Goal: Task Accomplishment & Management: Manage account settings

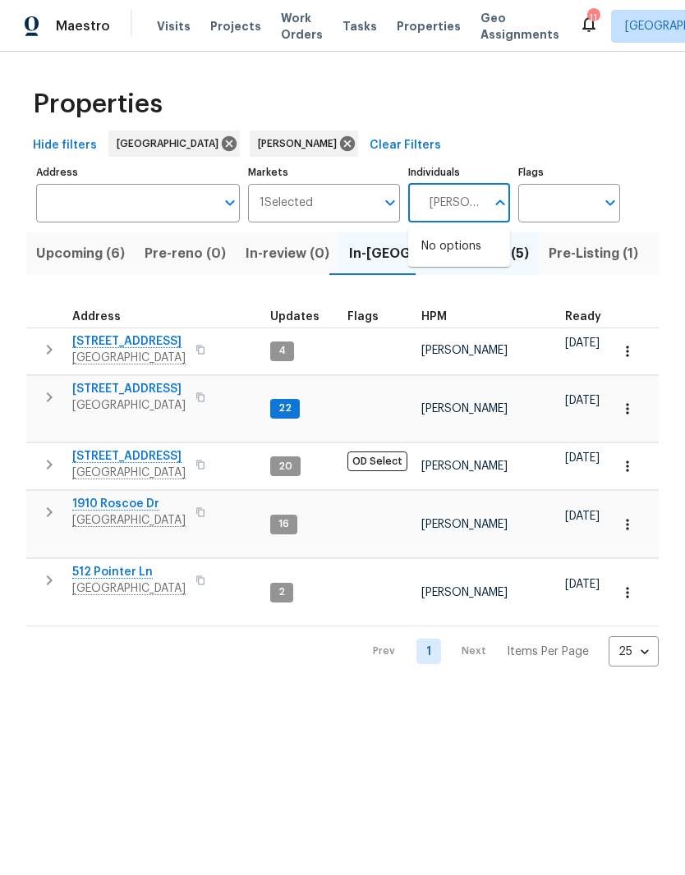
type input "[PERSON_NAME]"
click at [429, 250] on input "checkbox" at bounding box center [438, 255] width 34 height 34
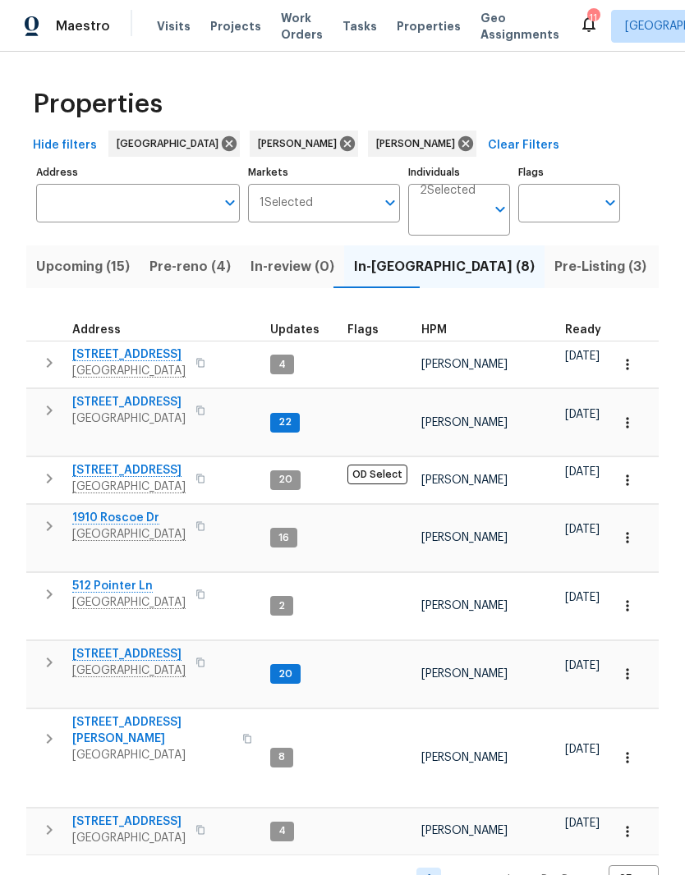
click at [380, 269] on span "In-reno (8)" at bounding box center [444, 266] width 181 height 23
click at [554, 275] on span "Pre-Listing (3)" at bounding box center [600, 266] width 92 height 23
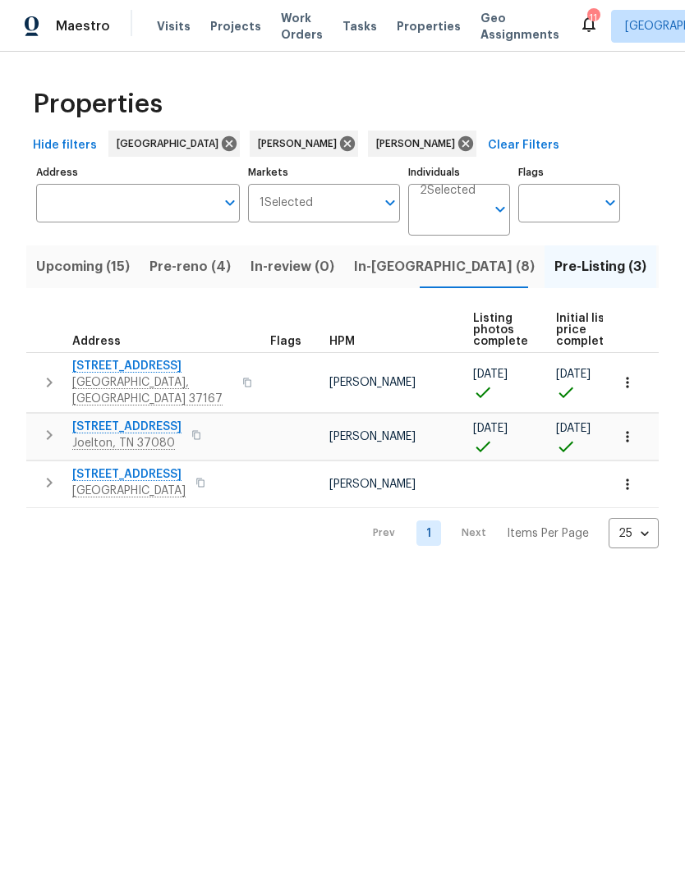
click at [167, 466] on span "7513 W Winchester Dr" at bounding box center [128, 474] width 113 height 16
click at [375, 270] on span "In-reno (8)" at bounding box center [444, 266] width 181 height 23
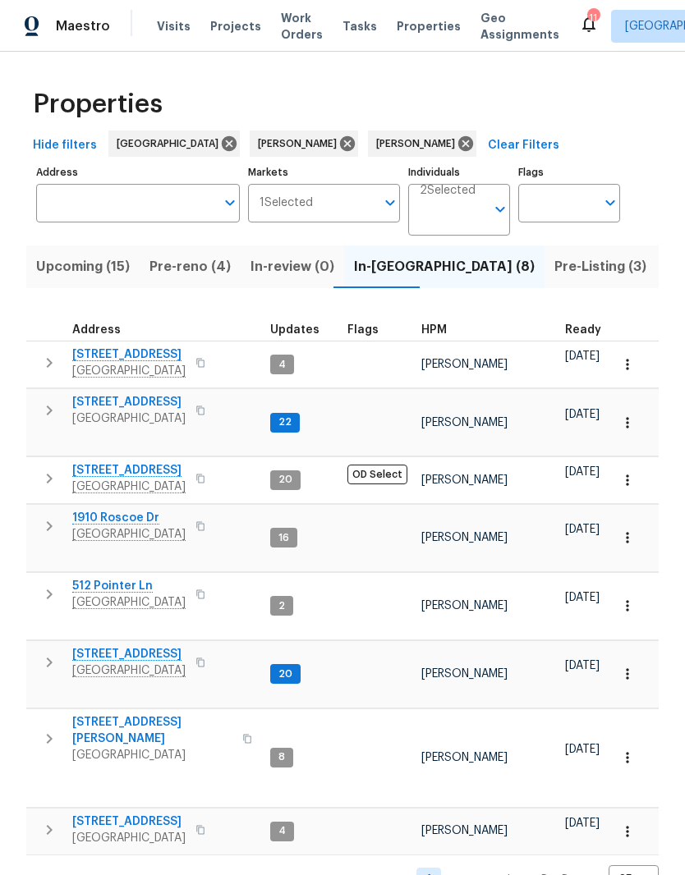
click at [166, 462] on span "6112 Gardendale Dr" at bounding box center [128, 470] width 113 height 16
click at [146, 408] on span "133 Kingstons Cv" at bounding box center [128, 402] width 113 height 16
click at [151, 463] on span "6112 Gardendale Dr" at bounding box center [128, 470] width 113 height 16
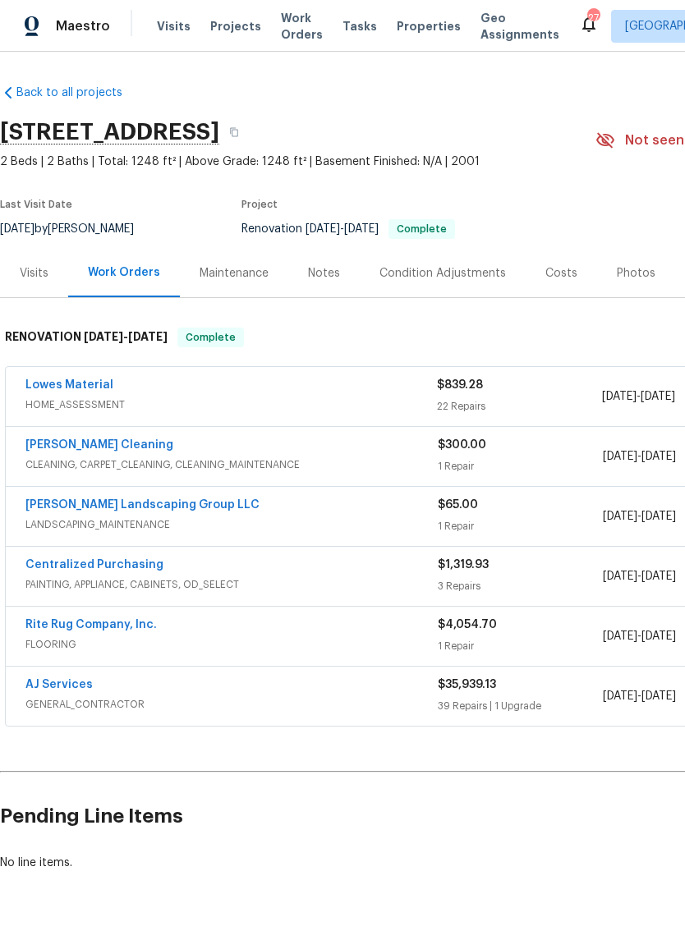
click at [85, 688] on link "AJ Services" at bounding box center [58, 684] width 67 height 11
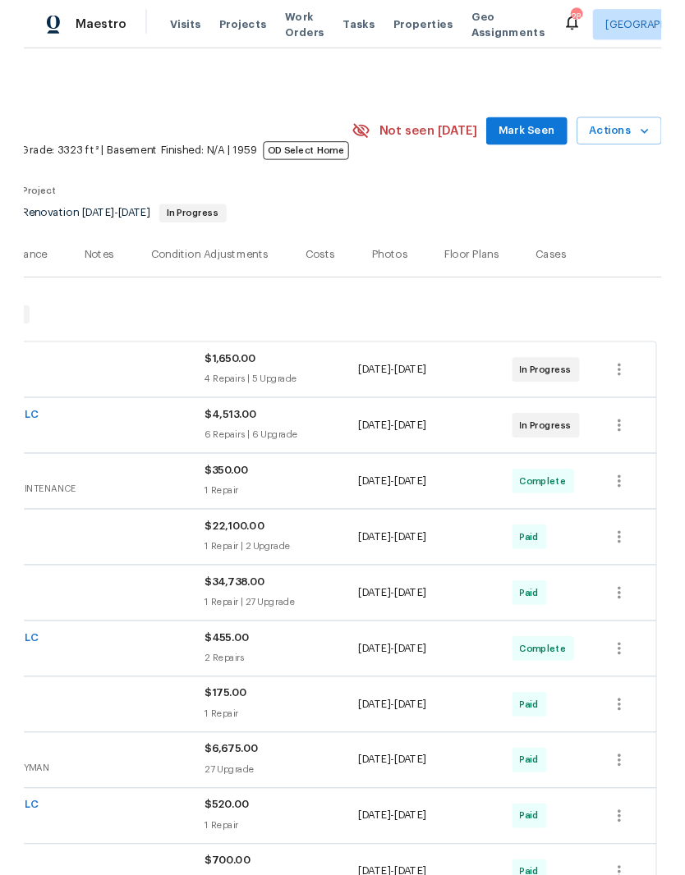
scroll to position [0, 243]
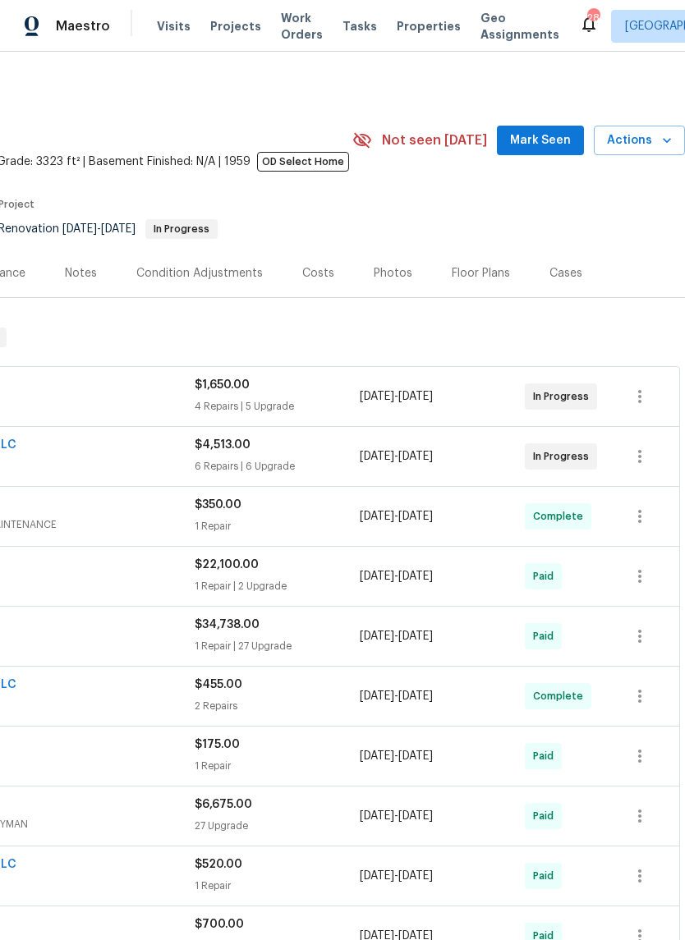
click at [553, 144] on span "Mark Seen" at bounding box center [540, 141] width 61 height 21
click at [633, 147] on span "Actions" at bounding box center [639, 141] width 65 height 21
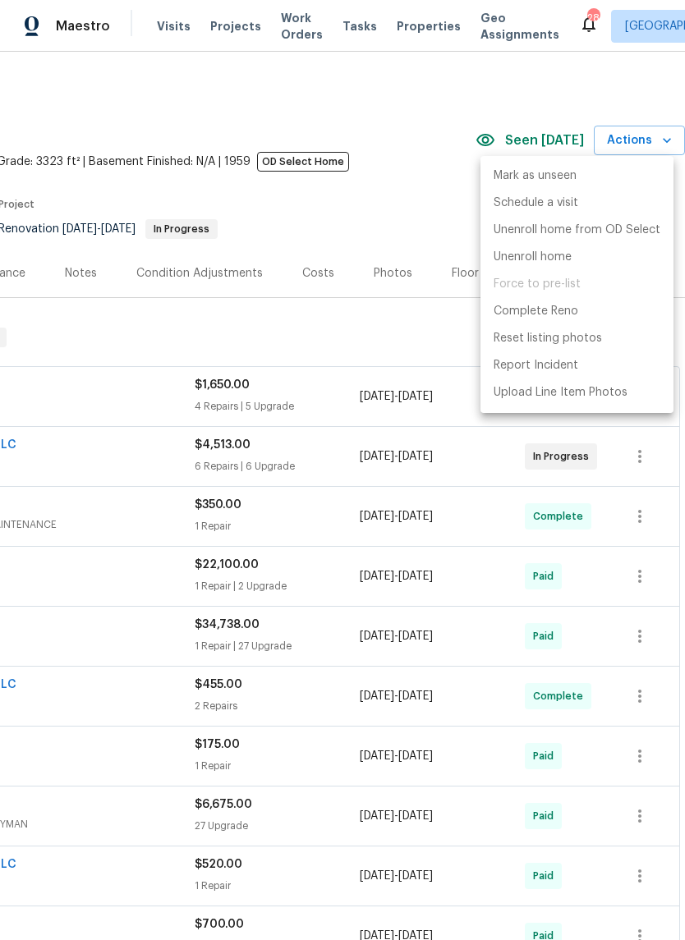
click at [420, 185] on div at bounding box center [342, 470] width 685 height 940
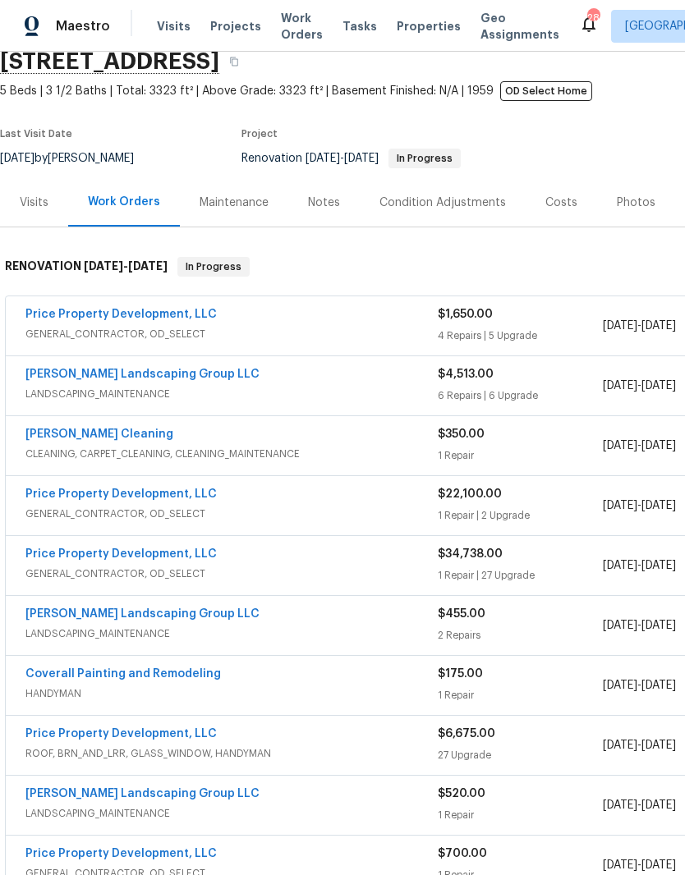
scroll to position [71, 0]
click at [160, 319] on link "Price Property Development, LLC" at bounding box center [120, 313] width 191 height 11
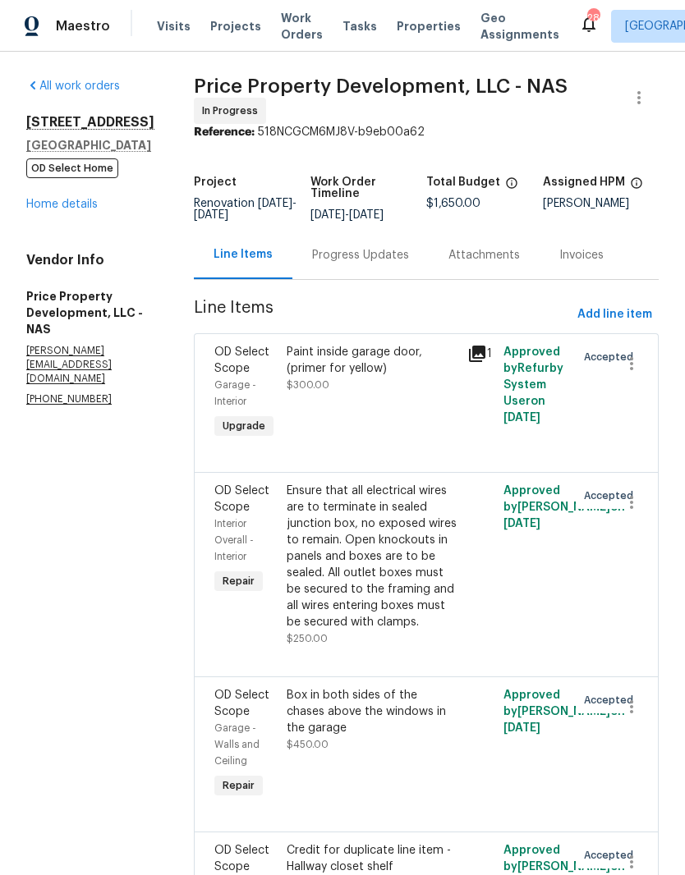
click at [86, 210] on link "Home details" at bounding box center [61, 204] width 71 height 11
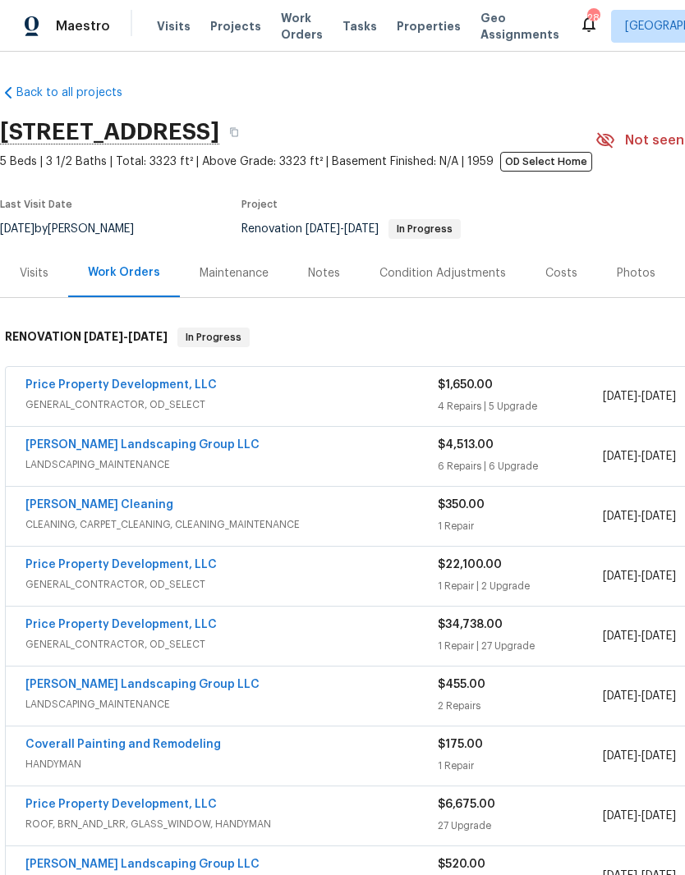
click at [177, 445] on link "[PERSON_NAME] Landscaping Group LLC" at bounding box center [142, 444] width 234 height 11
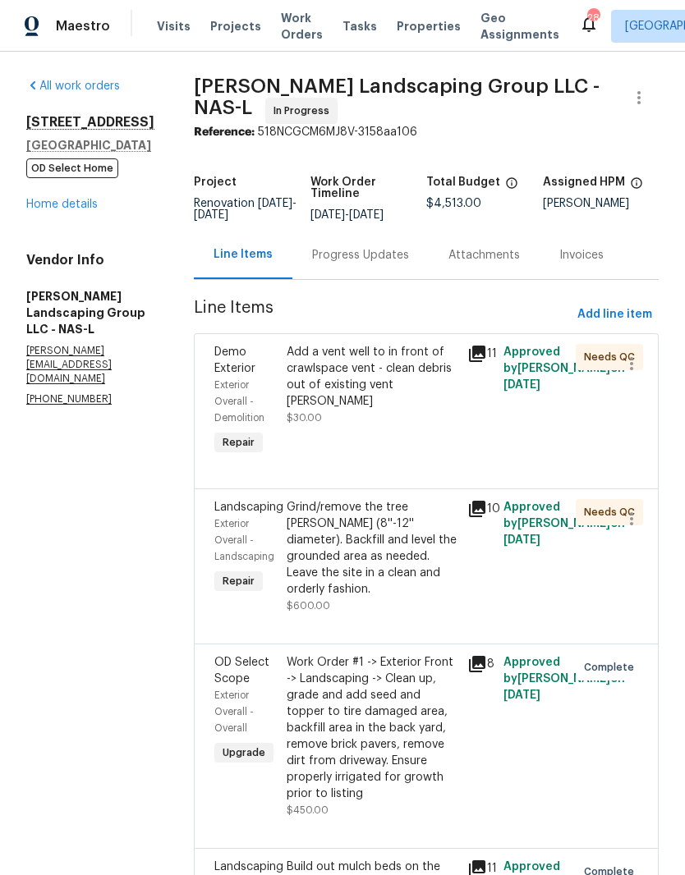
click at [424, 531] on div "Grind/remove the tree stump (8''-12'' diameter). Backfill and level the grounde…" at bounding box center [372, 548] width 171 height 99
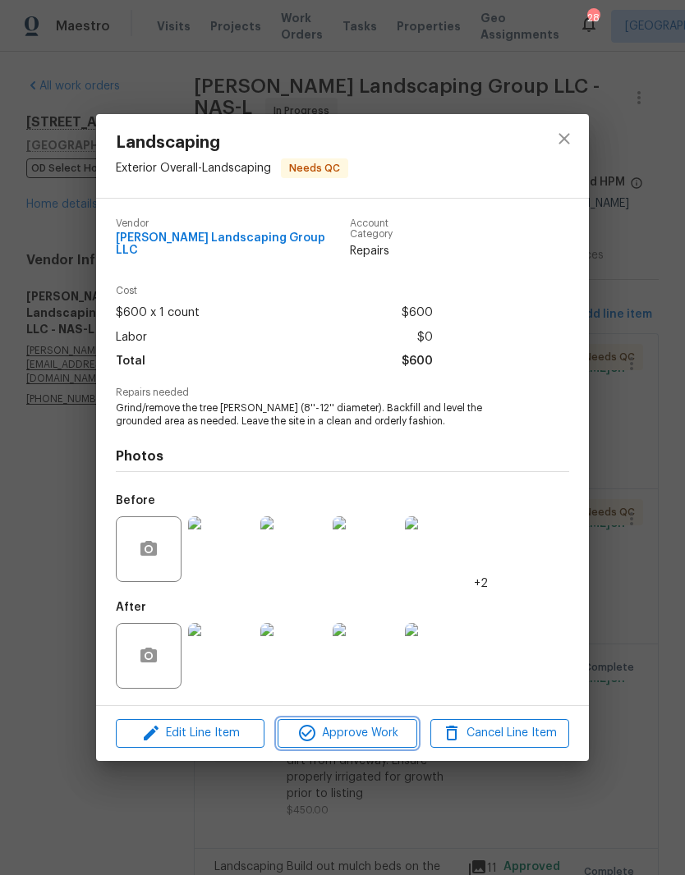
click at [383, 729] on span "Approve Work" at bounding box center [346, 733] width 129 height 21
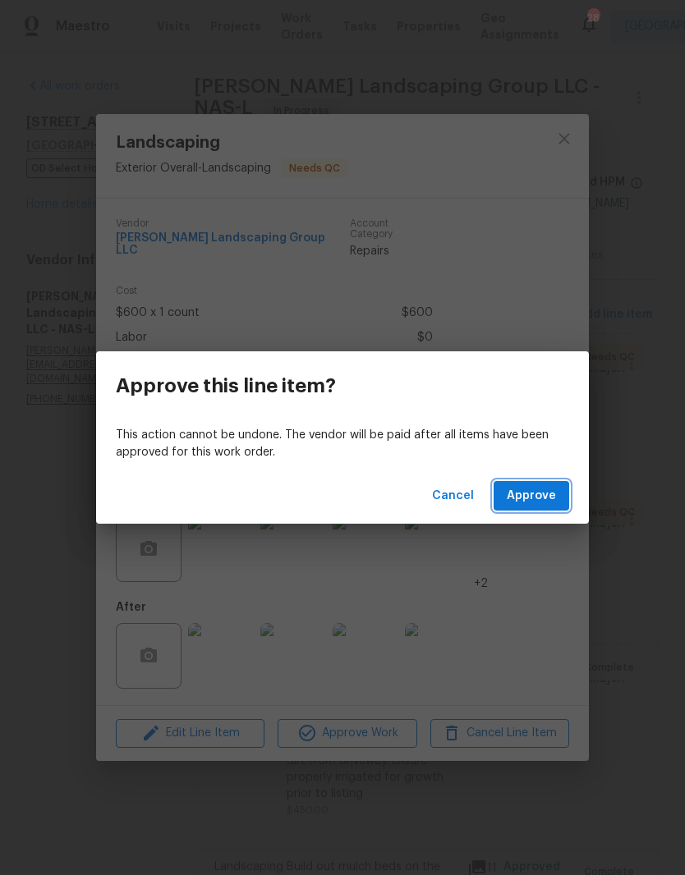
click at [544, 498] on span "Approve" at bounding box center [531, 496] width 49 height 21
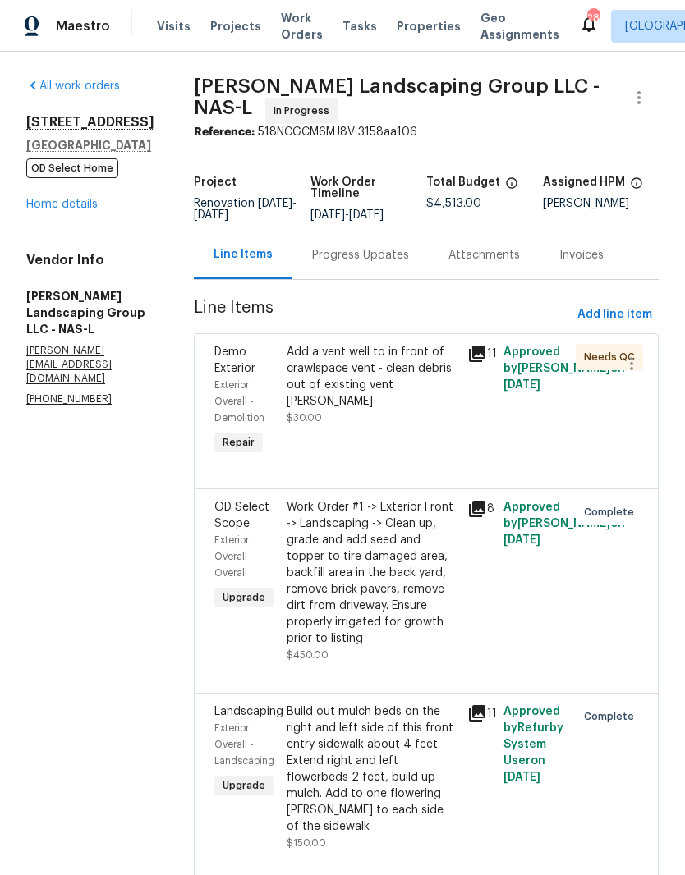
click at [80, 209] on link "Home details" at bounding box center [61, 204] width 71 height 11
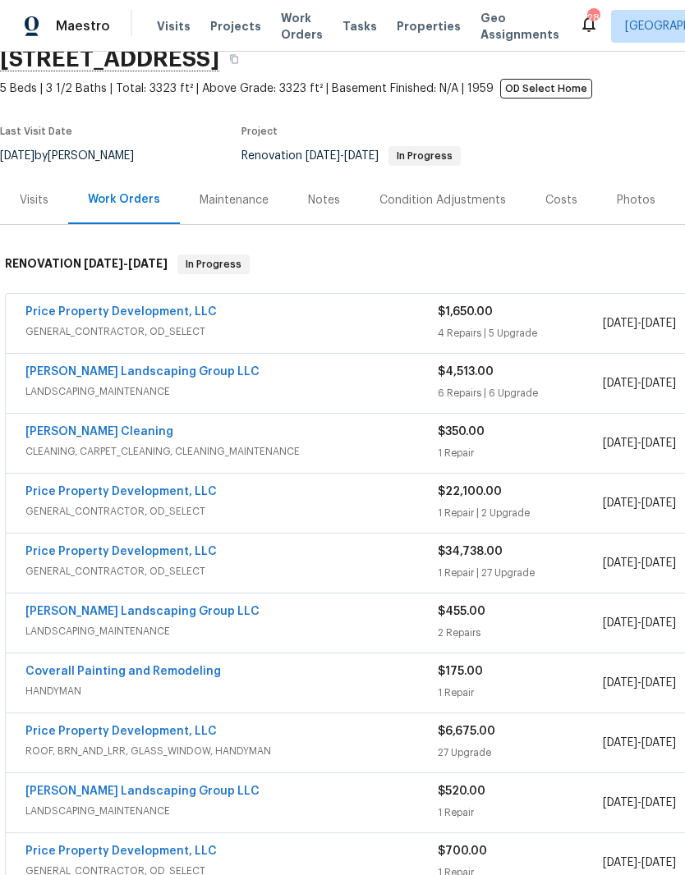
scroll to position [77, 0]
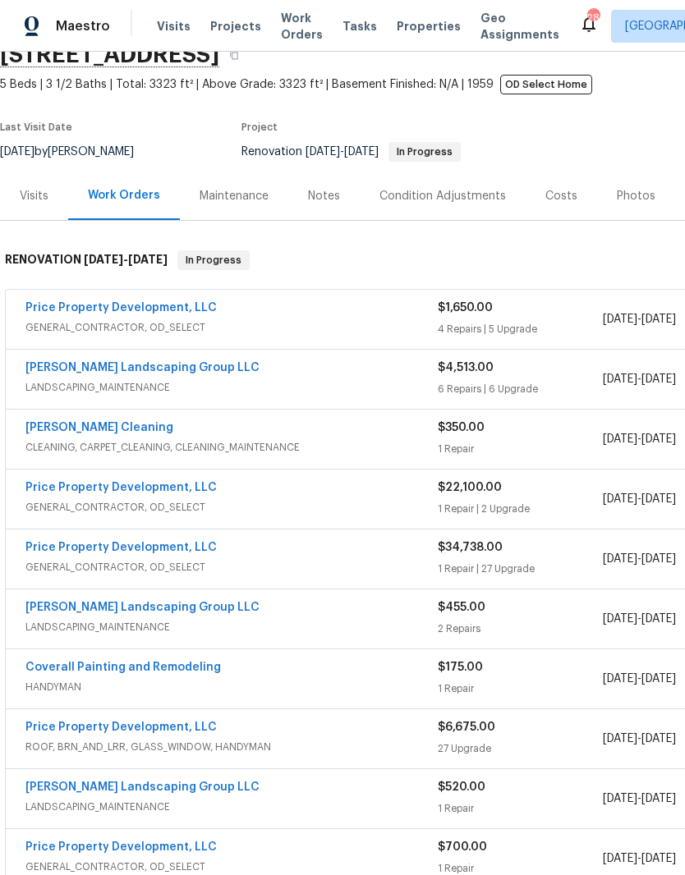
click at [329, 197] on div "Notes" at bounding box center [324, 196] width 32 height 16
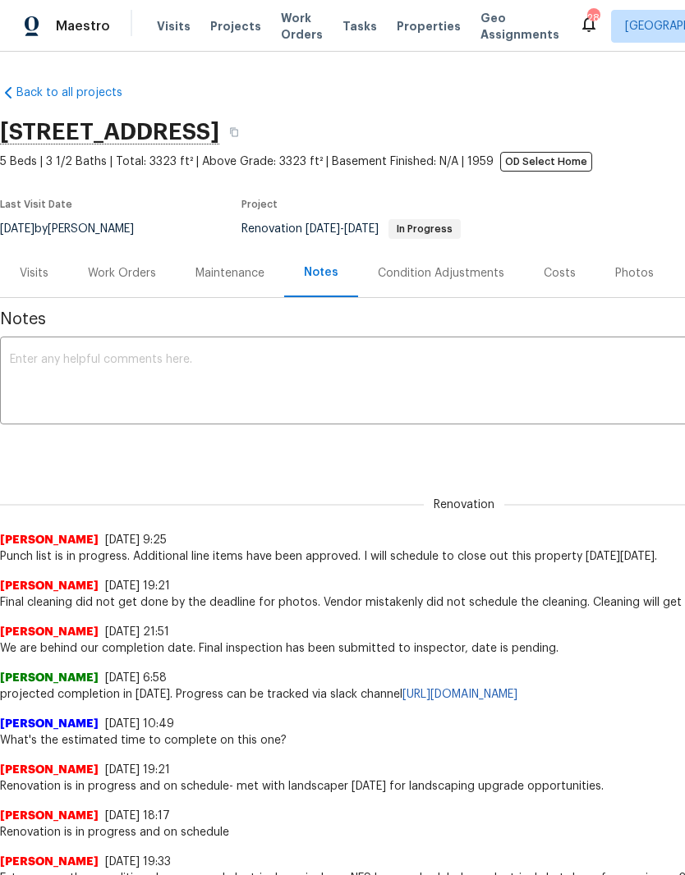
click at [268, 365] on textarea at bounding box center [464, 382] width 908 height 57
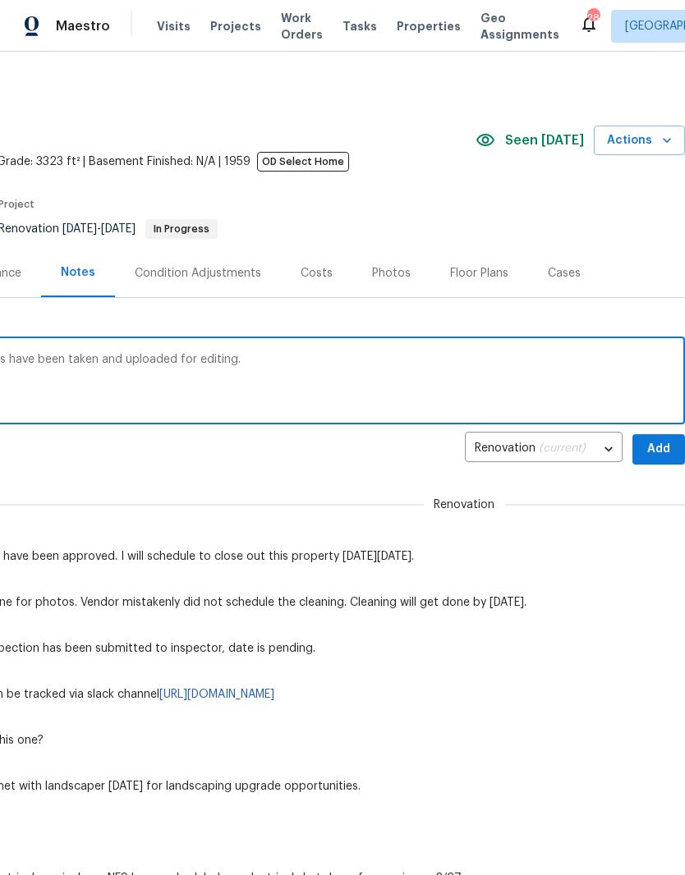
scroll to position [0, 243]
type textarea "Renovation is complete here. Listing photos have been taken and uploaded for ed…"
click at [643, 144] on span "Actions" at bounding box center [639, 141] width 65 height 21
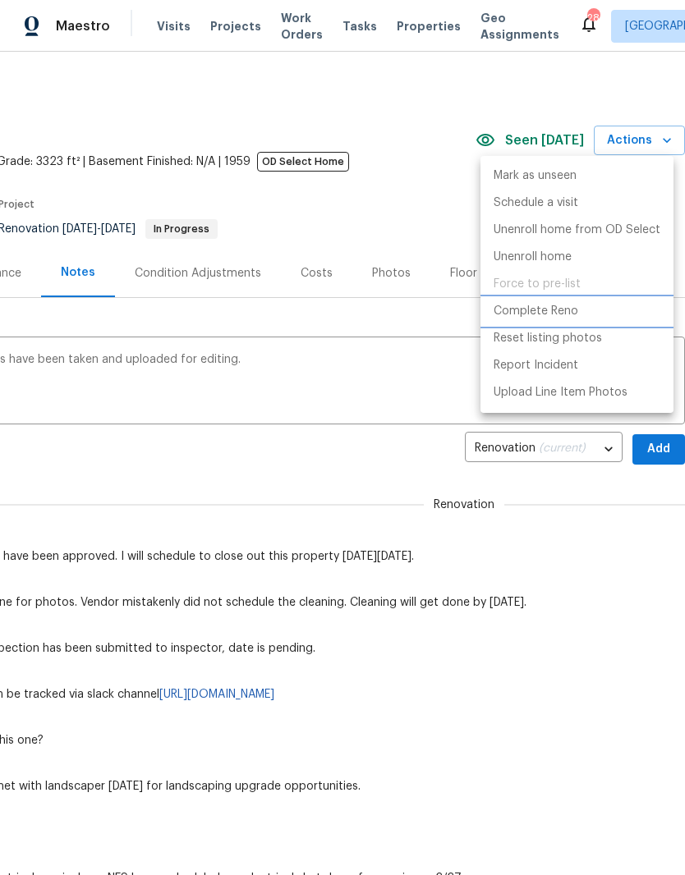
click at [572, 314] on p "Complete Reno" at bounding box center [536, 311] width 85 height 17
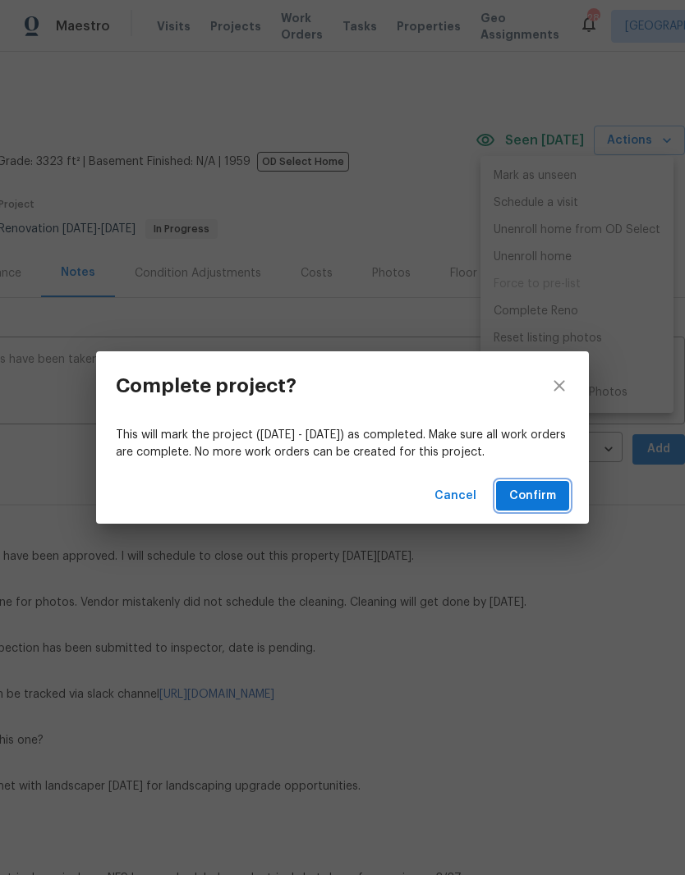
click at [547, 494] on span "Confirm" at bounding box center [532, 496] width 47 height 21
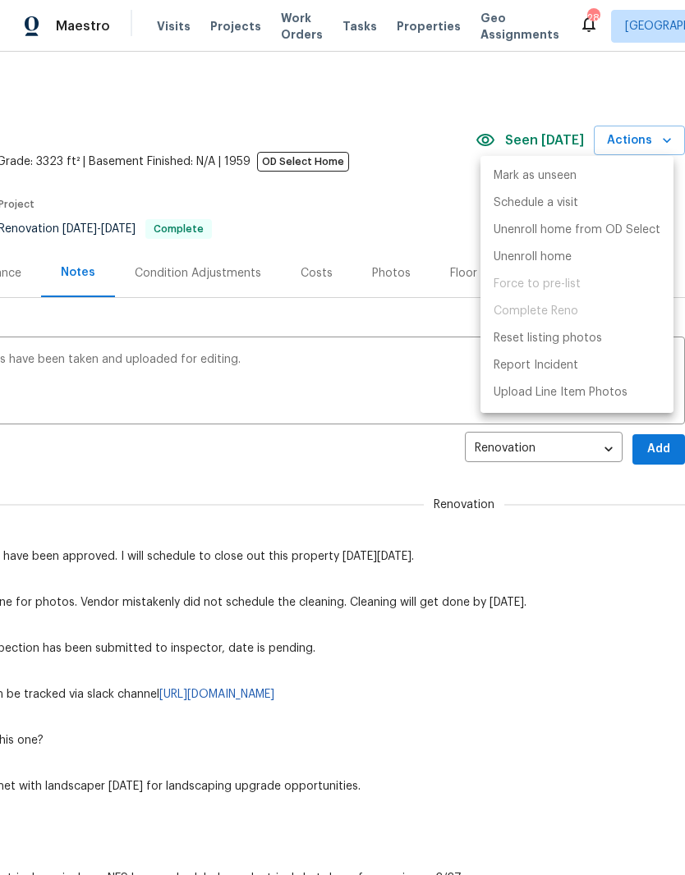
click at [425, 208] on div at bounding box center [342, 437] width 685 height 875
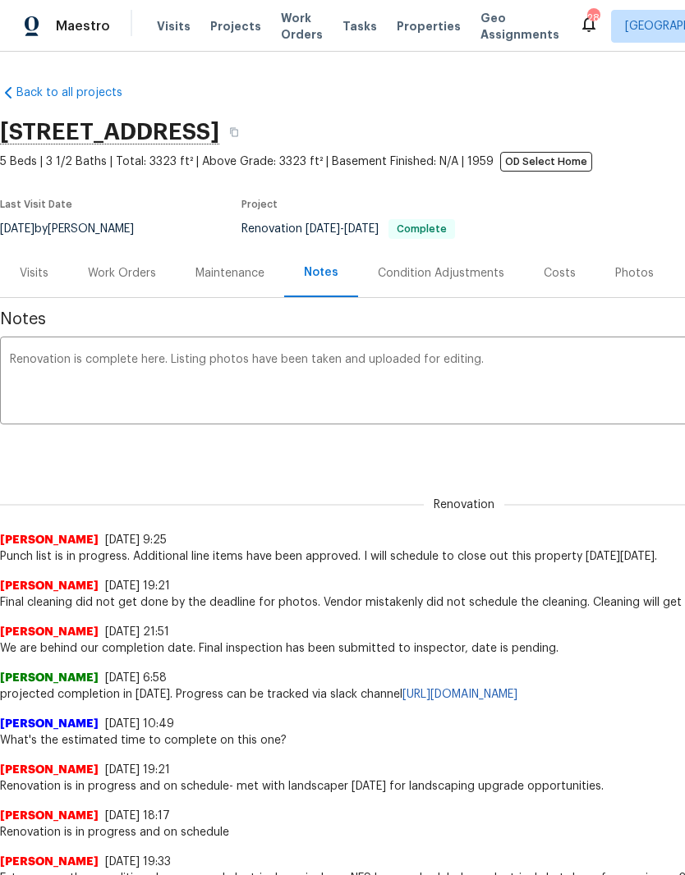
scroll to position [0, 0]
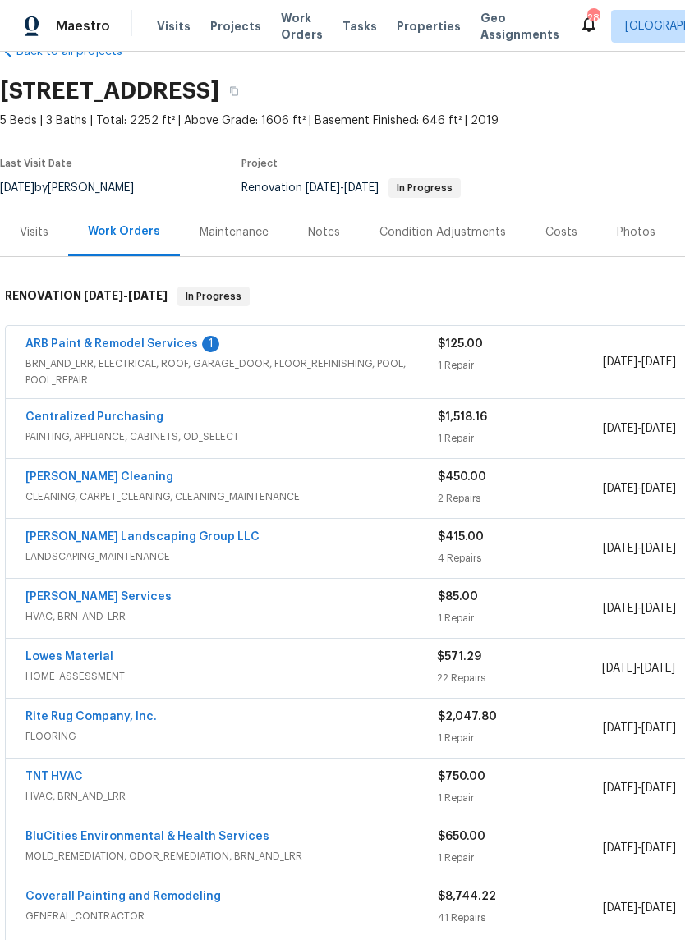
scroll to position [42, 0]
click at [158, 345] on link "ARB Paint & Remodel Services" at bounding box center [111, 342] width 172 height 11
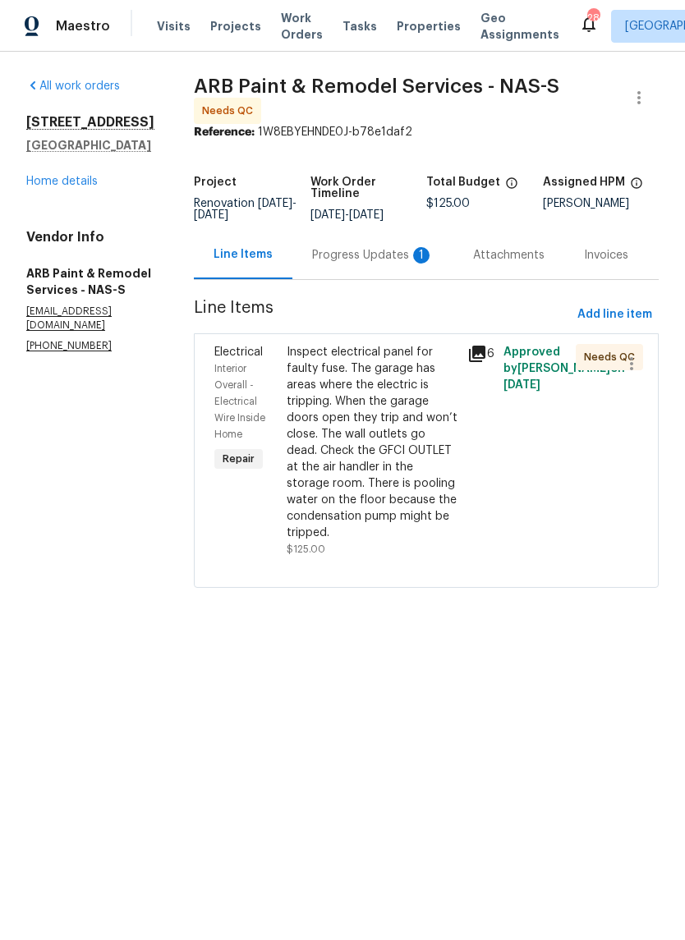
click at [357, 253] on div "Progress Updates 1" at bounding box center [373, 255] width 122 height 16
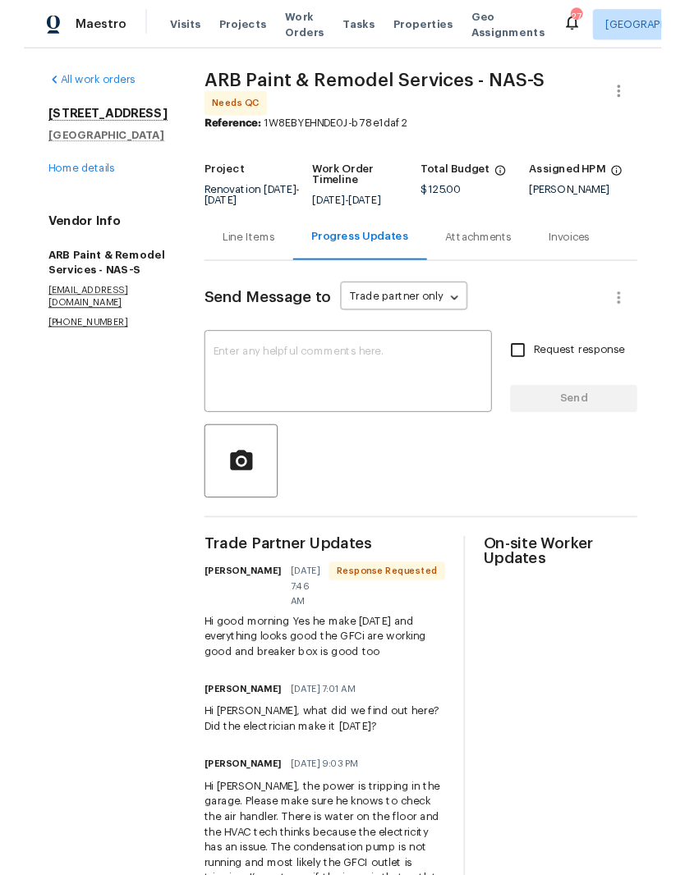
scroll to position [-1, 0]
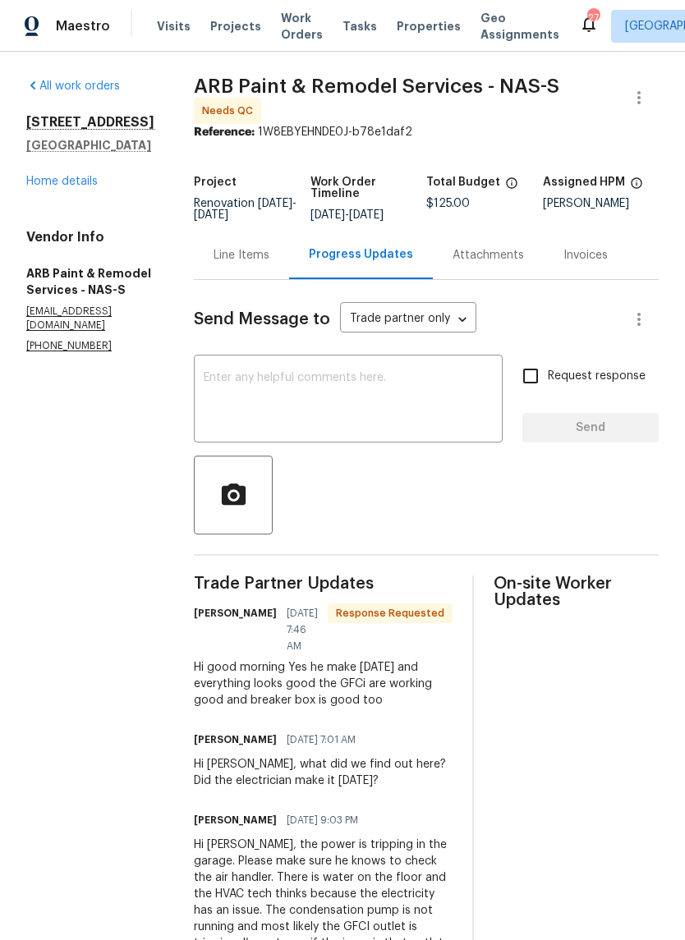
click at [337, 383] on textarea at bounding box center [348, 400] width 289 height 57
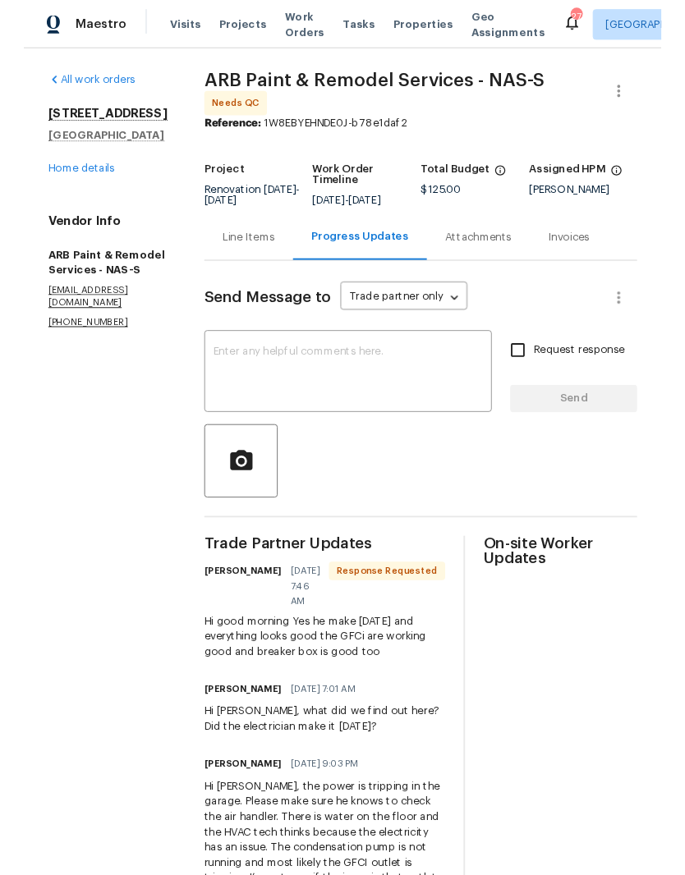
scroll to position [0, 0]
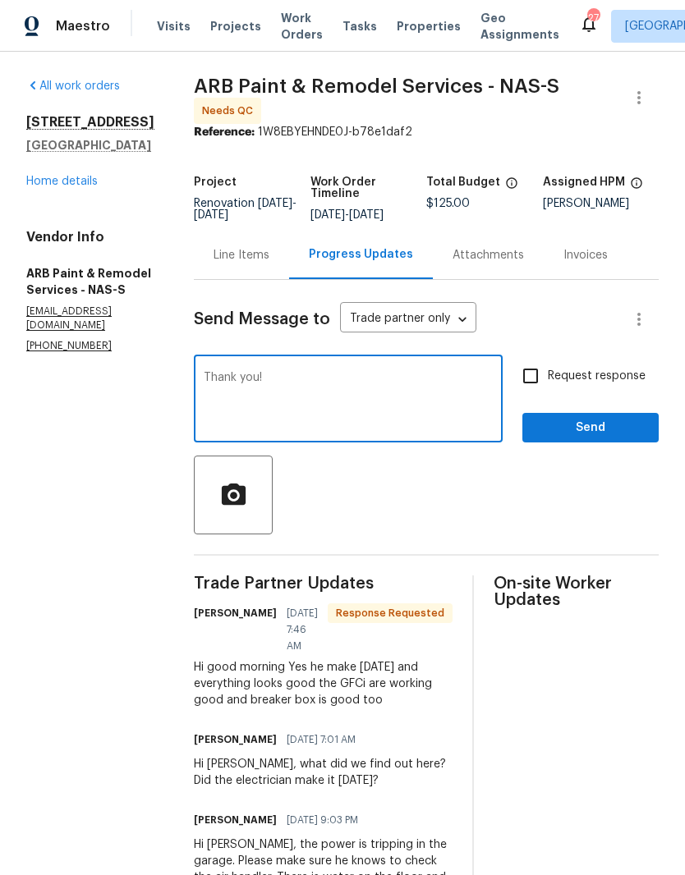
type textarea "Thank you!"
click at [583, 421] on span "Send" at bounding box center [590, 428] width 110 height 21
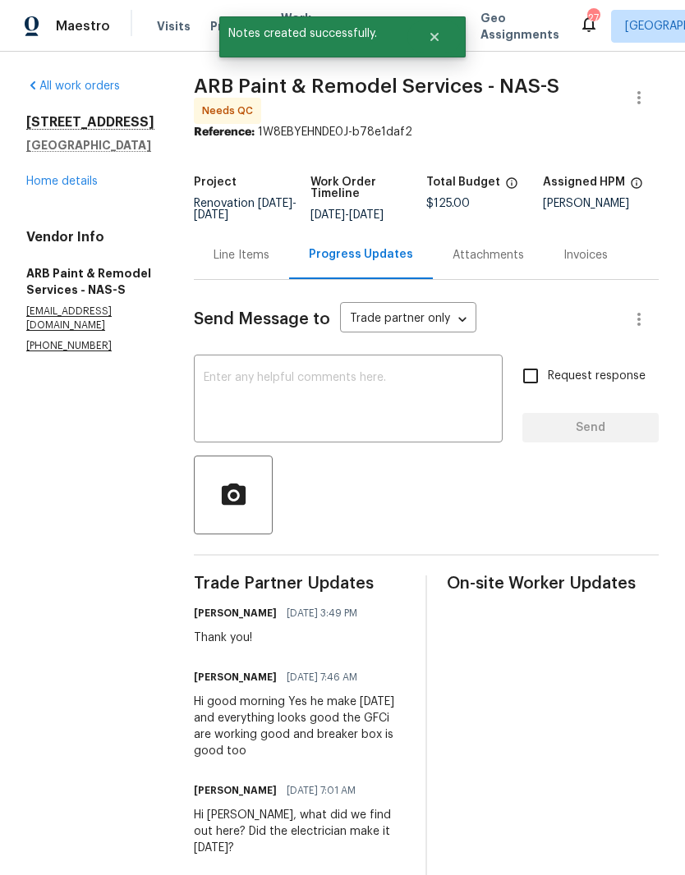
click at [232, 248] on div "Line Items" at bounding box center [242, 255] width 56 height 16
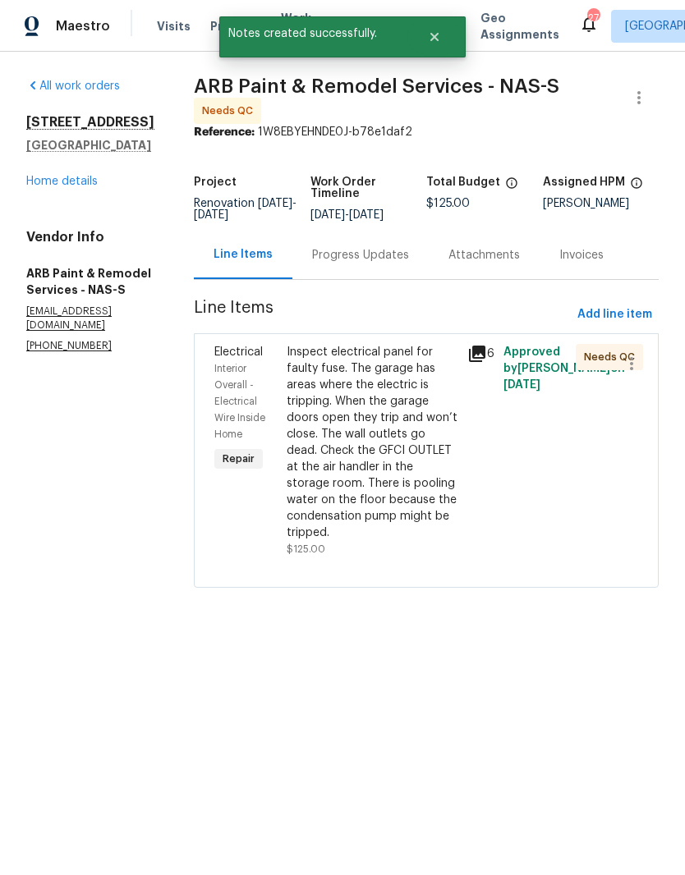
click at [364, 364] on div "Inspect electrical panel for faulty fuse. The garage has areas where the electr…" at bounding box center [372, 442] width 171 height 197
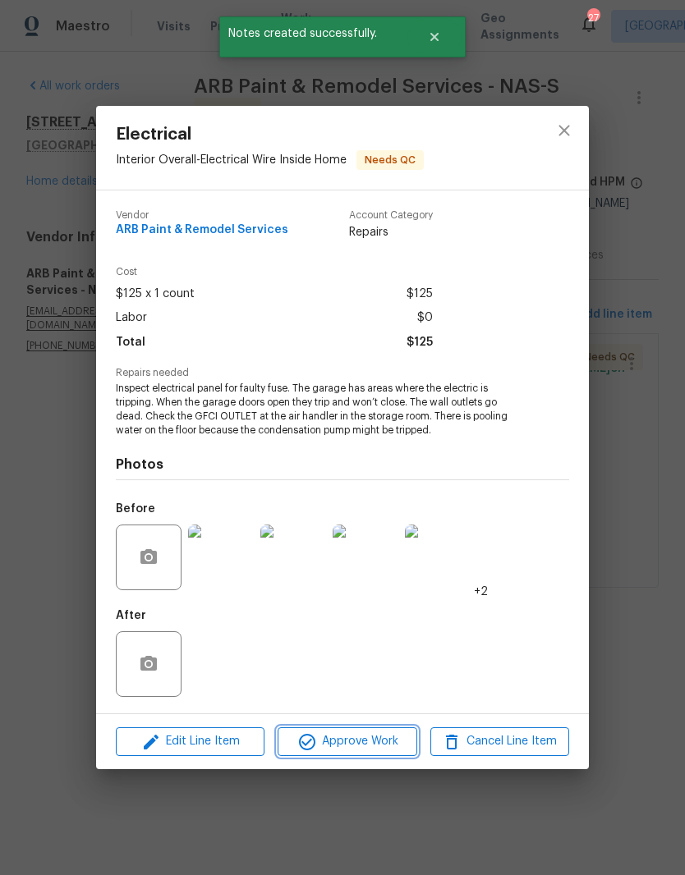
click at [384, 749] on span "Approve Work" at bounding box center [346, 742] width 129 height 21
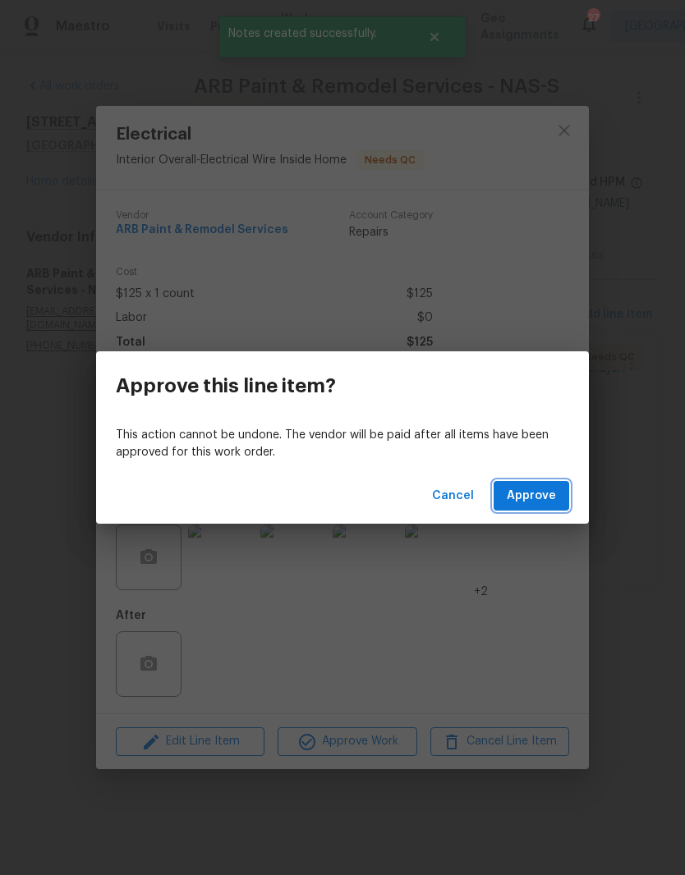
click at [553, 496] on span "Approve" at bounding box center [531, 496] width 49 height 21
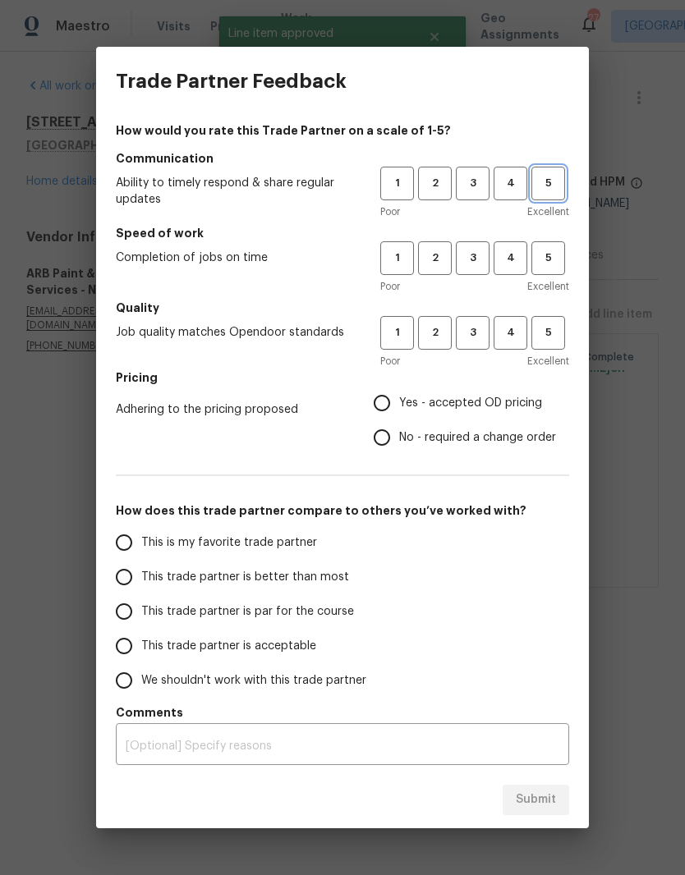
click at [562, 190] on span "5" at bounding box center [548, 183] width 30 height 19
click at [555, 262] on span "5" at bounding box center [548, 258] width 30 height 19
click at [558, 342] on button "5" at bounding box center [548, 333] width 34 height 34
click at [397, 406] on input "Yes - accepted OD pricing" at bounding box center [382, 403] width 34 height 34
radio input "true"
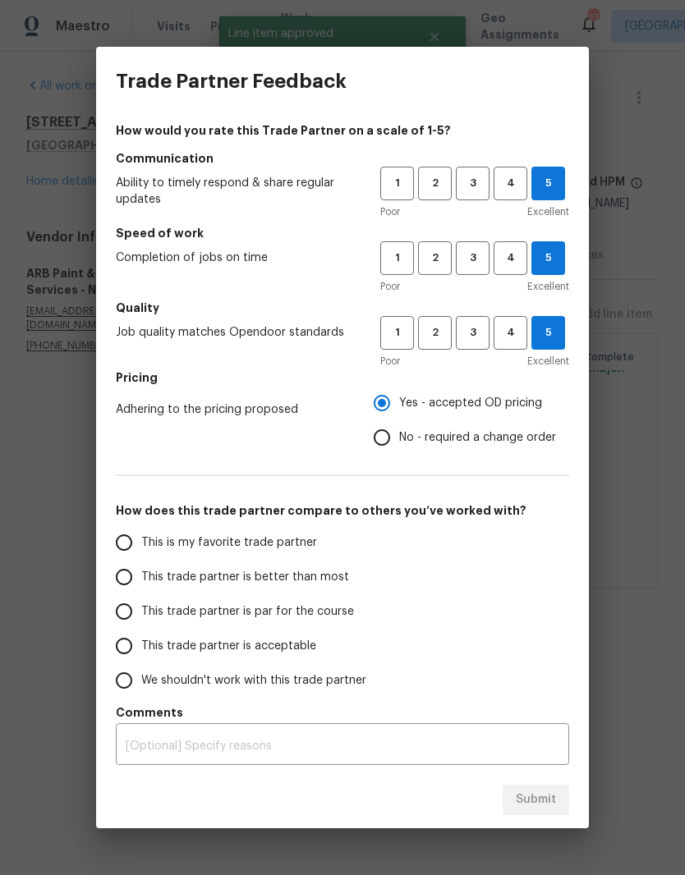
click at [139, 542] on input "This is my favorite trade partner" at bounding box center [124, 543] width 34 height 34
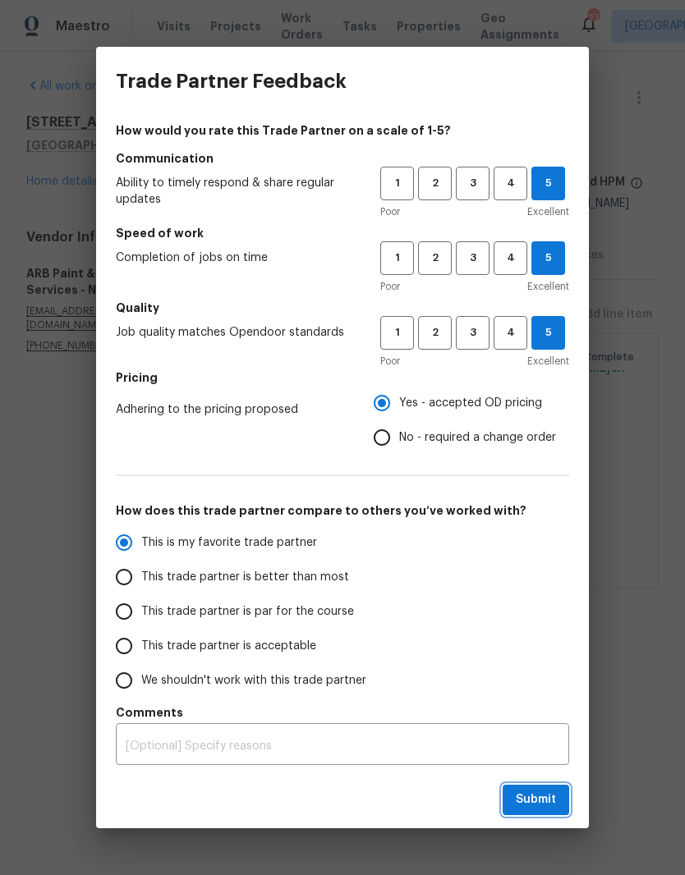
click at [544, 794] on span "Submit" at bounding box center [536, 800] width 40 height 21
radio input "true"
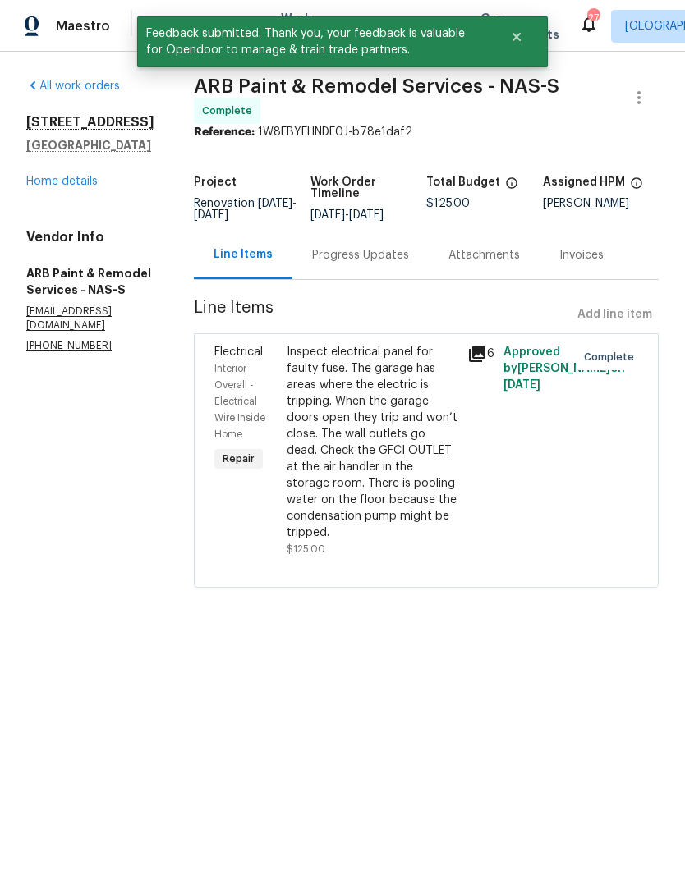
click at [71, 187] on link "Home details" at bounding box center [61, 181] width 71 height 11
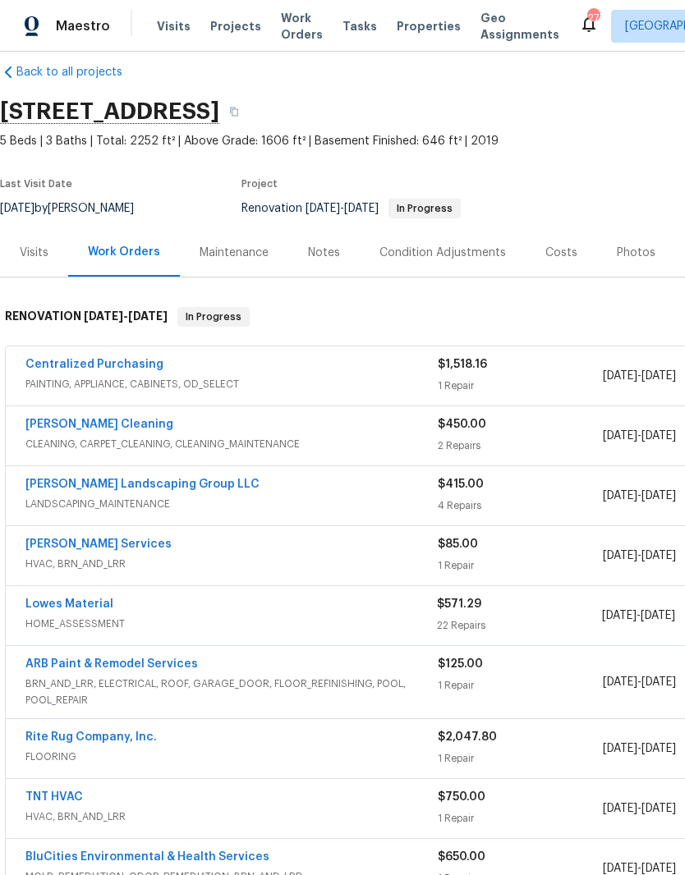
scroll to position [21, 0]
click at [328, 259] on div "Notes" at bounding box center [324, 253] width 32 height 16
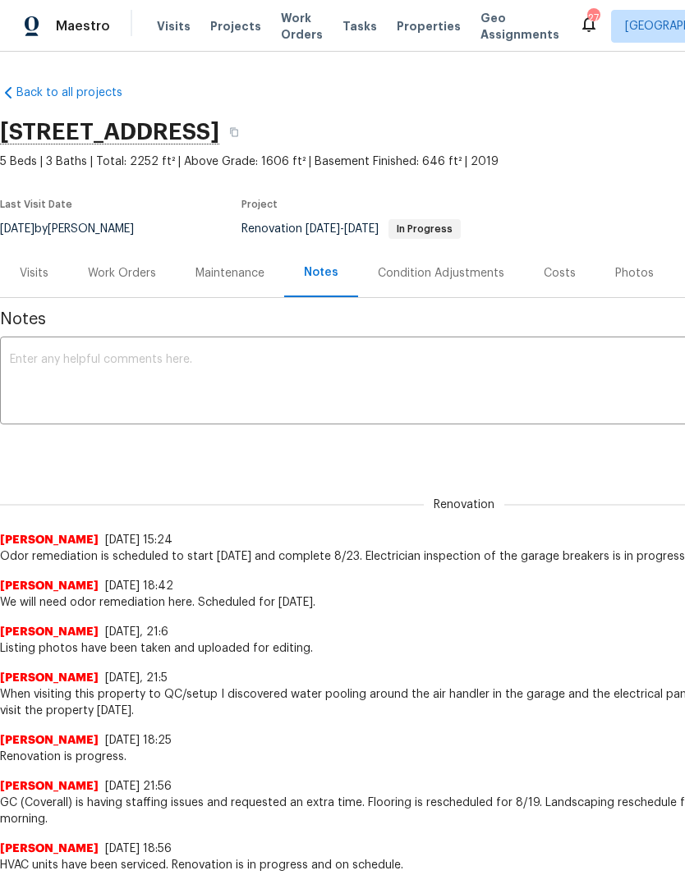
click at [214, 360] on textarea at bounding box center [464, 382] width 908 height 57
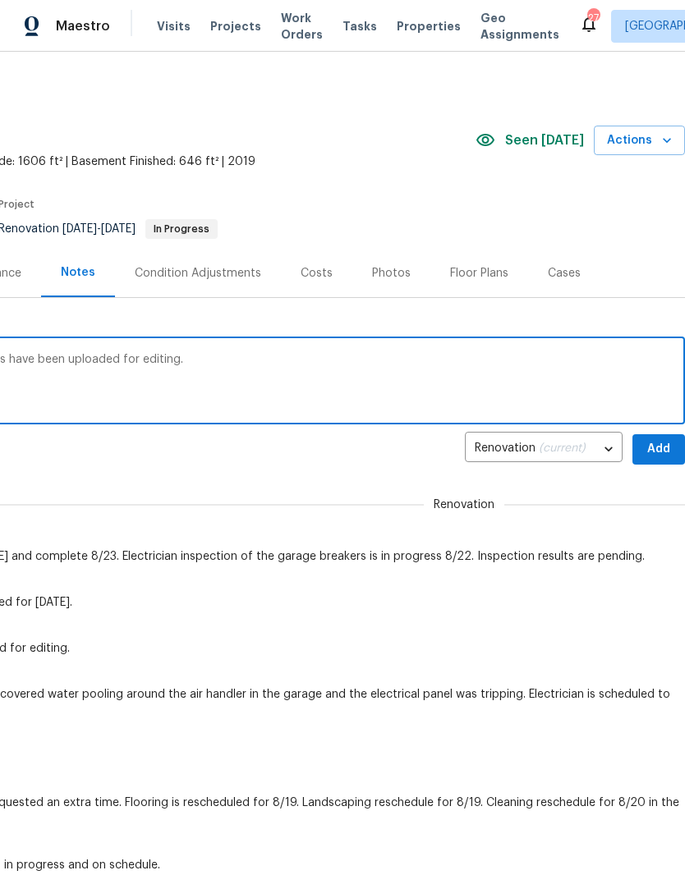
scroll to position [0, 243]
type textarea "Renovation is complete here. Listing photos have been uploaded for editing."
click at [662, 448] on span "Add" at bounding box center [658, 449] width 26 height 21
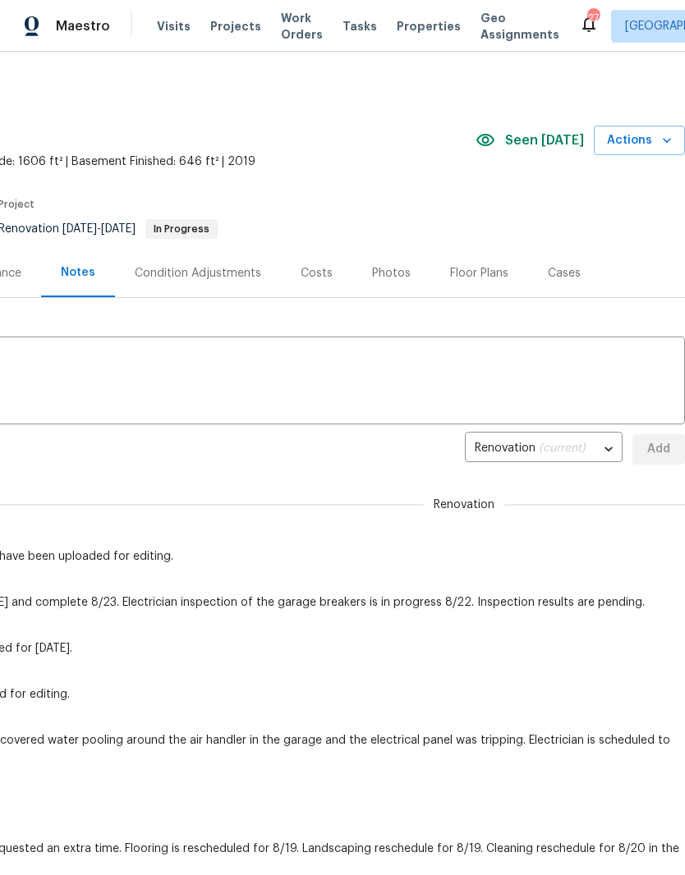
click at [395, 276] on div "Photos" at bounding box center [391, 273] width 39 height 16
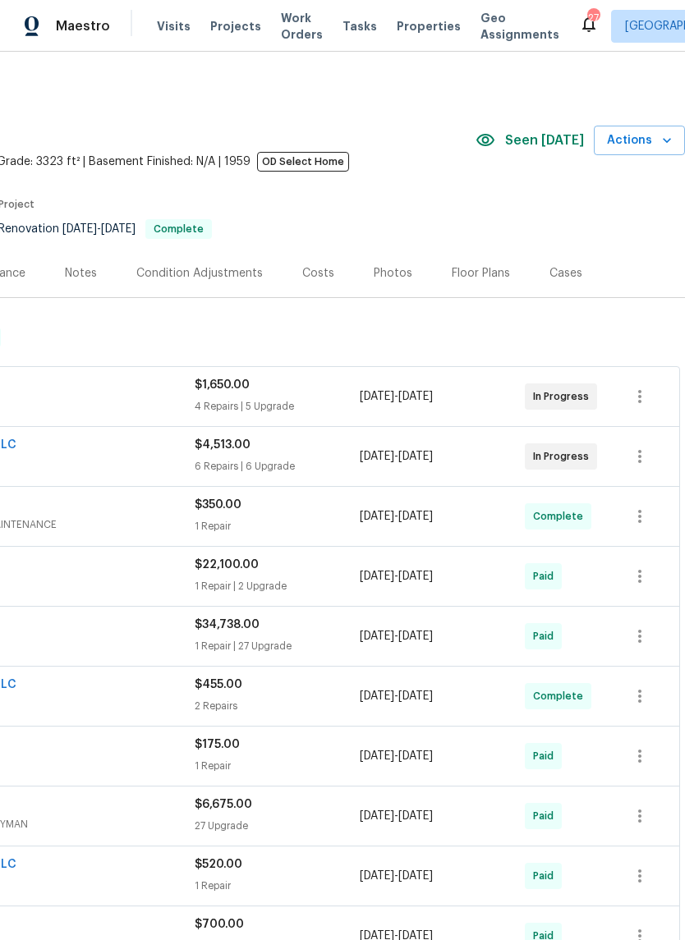
scroll to position [0, 243]
click at [393, 278] on div "Photos" at bounding box center [393, 273] width 39 height 16
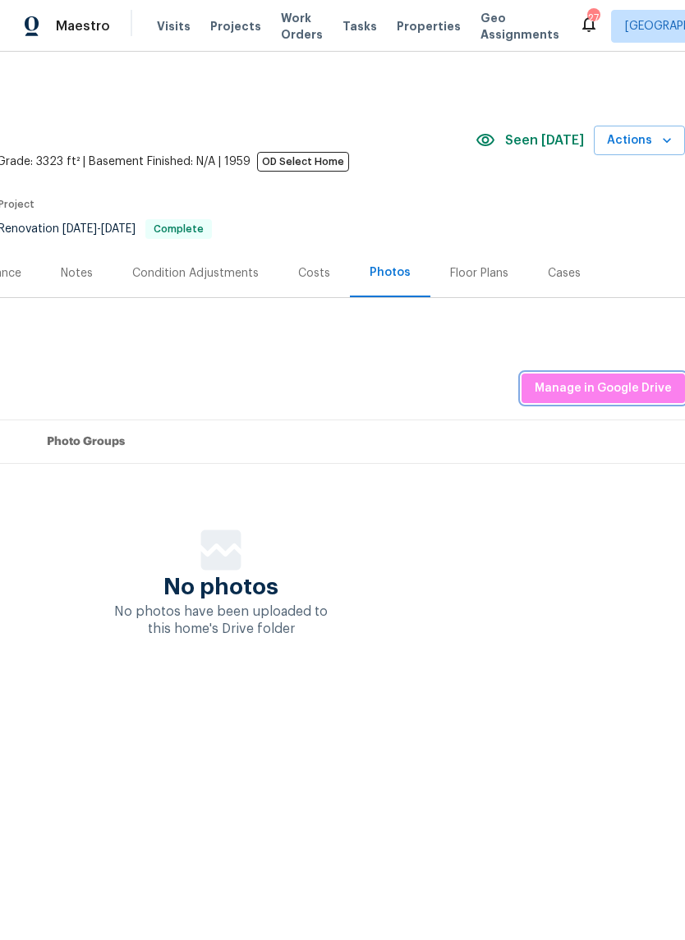
click at [611, 395] on span "Manage in Google Drive" at bounding box center [603, 389] width 137 height 21
